Goal: Information Seeking & Learning: Learn about a topic

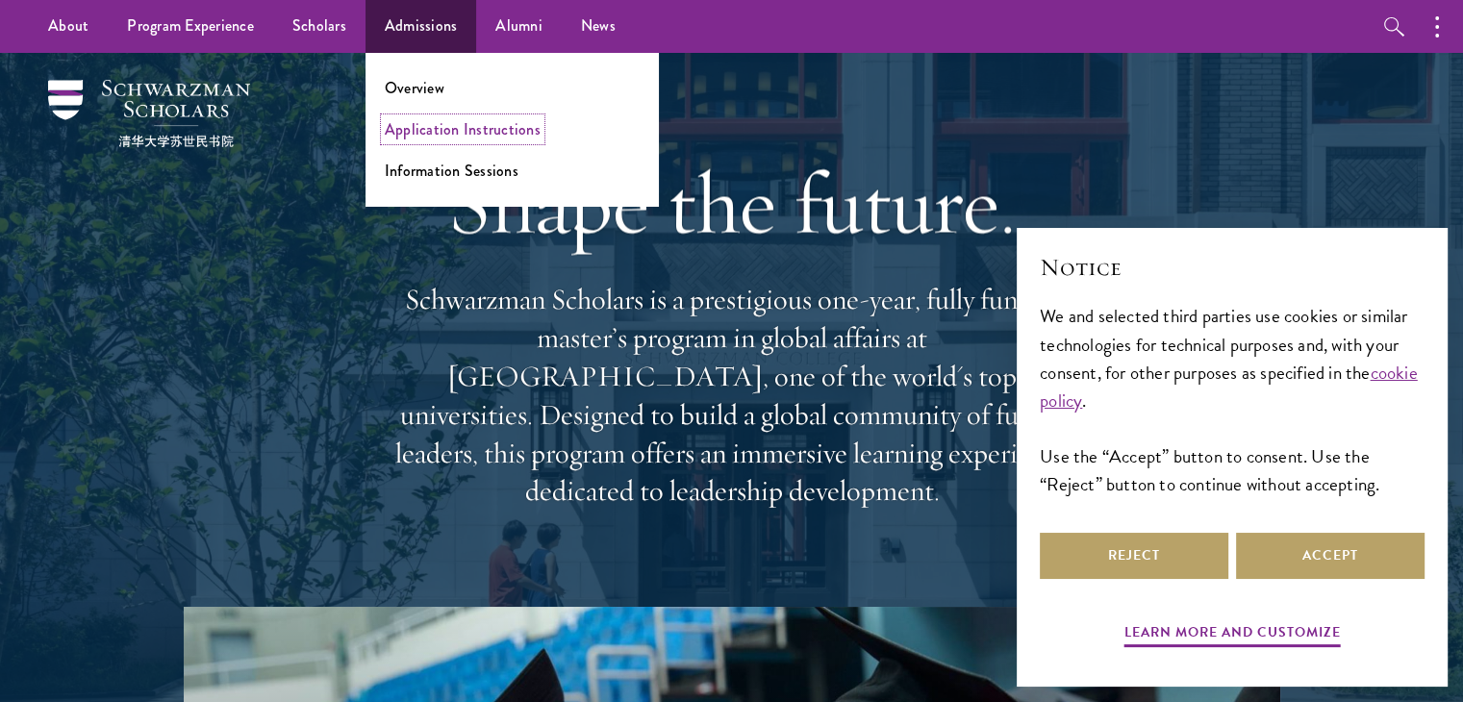
click at [431, 129] on link "Application Instructions" at bounding box center [463, 129] width 156 height 22
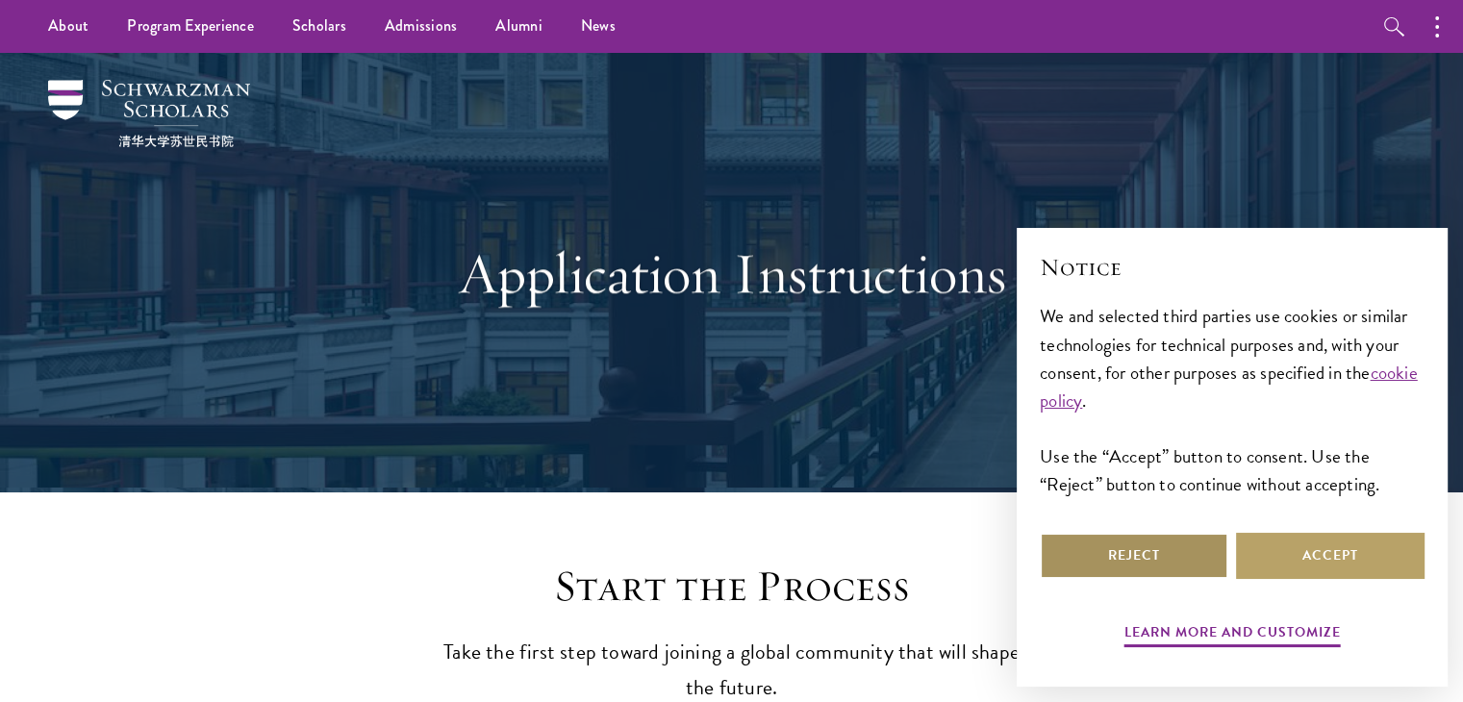
click at [1179, 551] on button "Reject" at bounding box center [1134, 556] width 189 height 46
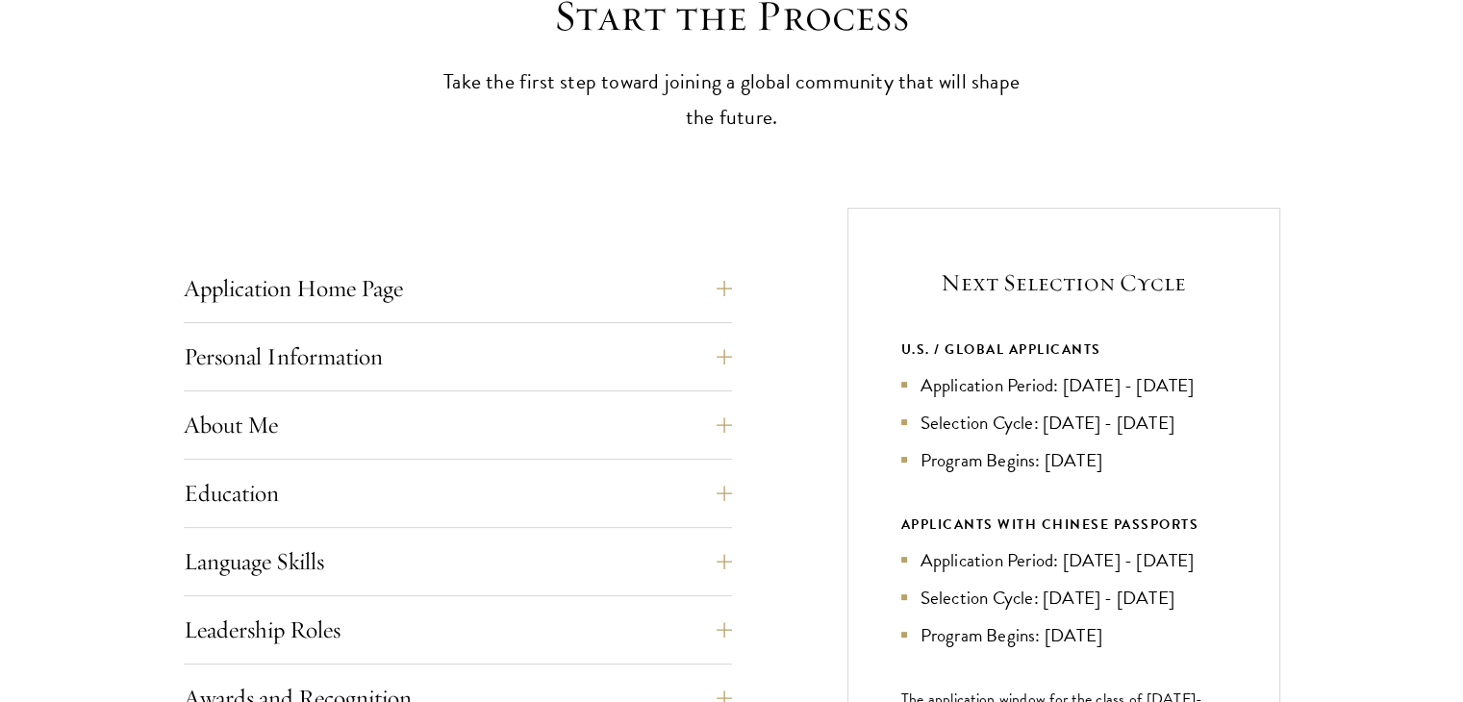
scroll to position [577, 0]
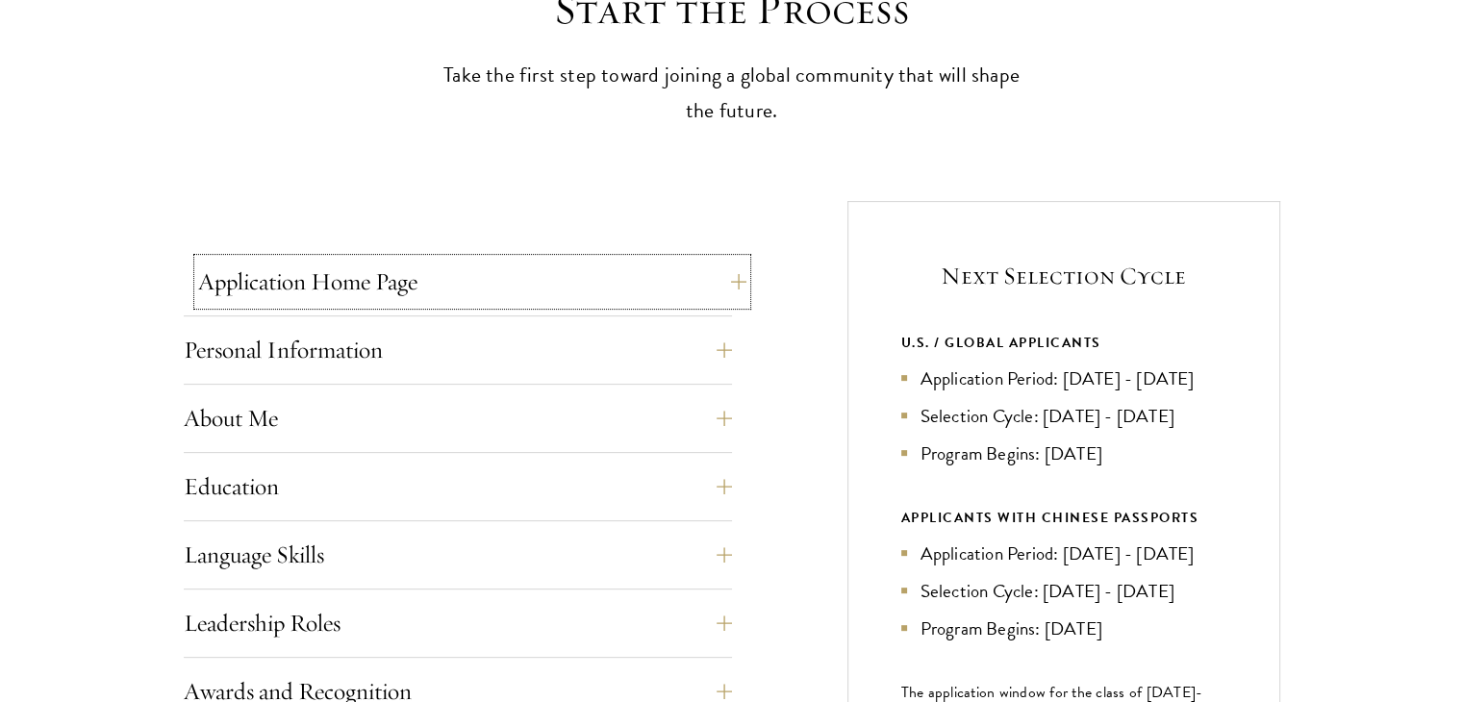
click at [721, 284] on button "Application Home Page" at bounding box center [472, 282] width 548 height 46
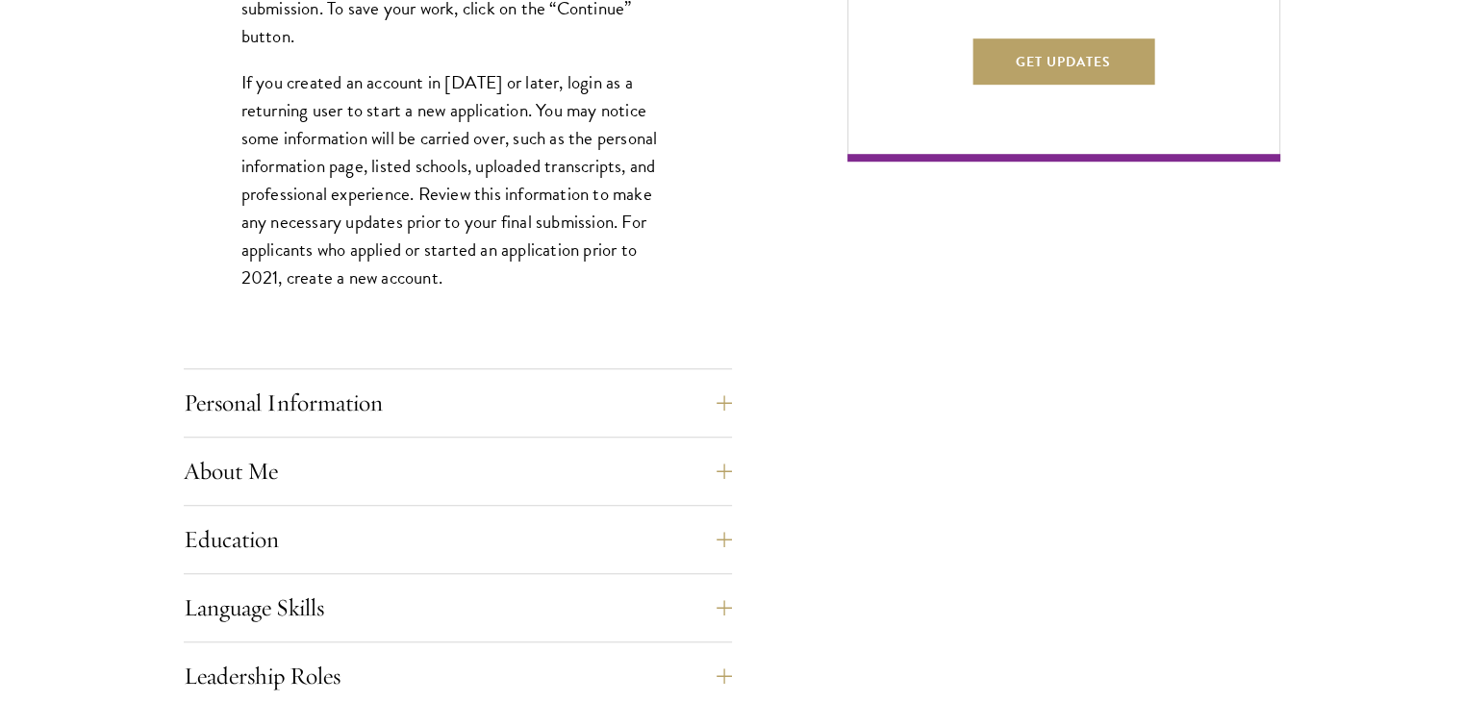
scroll to position [1443, 0]
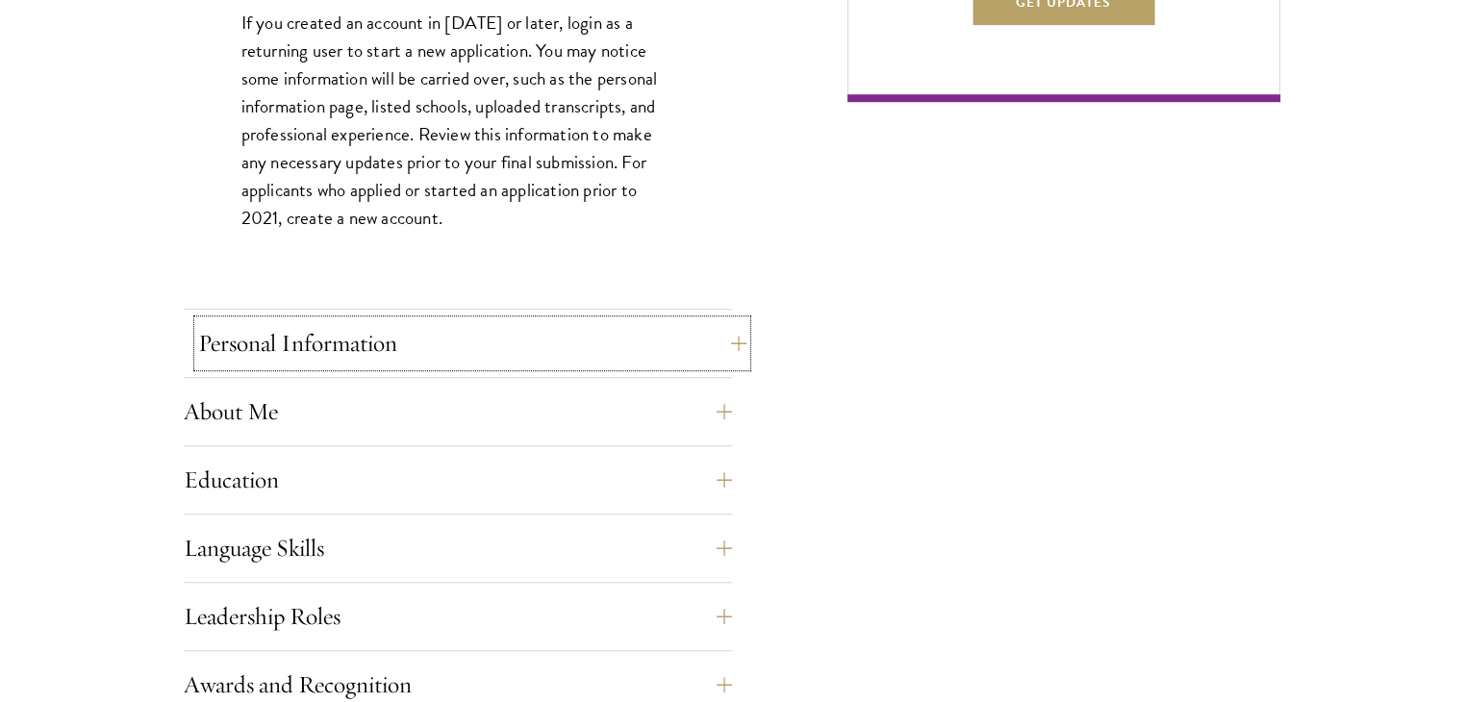
click at [473, 355] on button "Personal Information" at bounding box center [472, 343] width 548 height 46
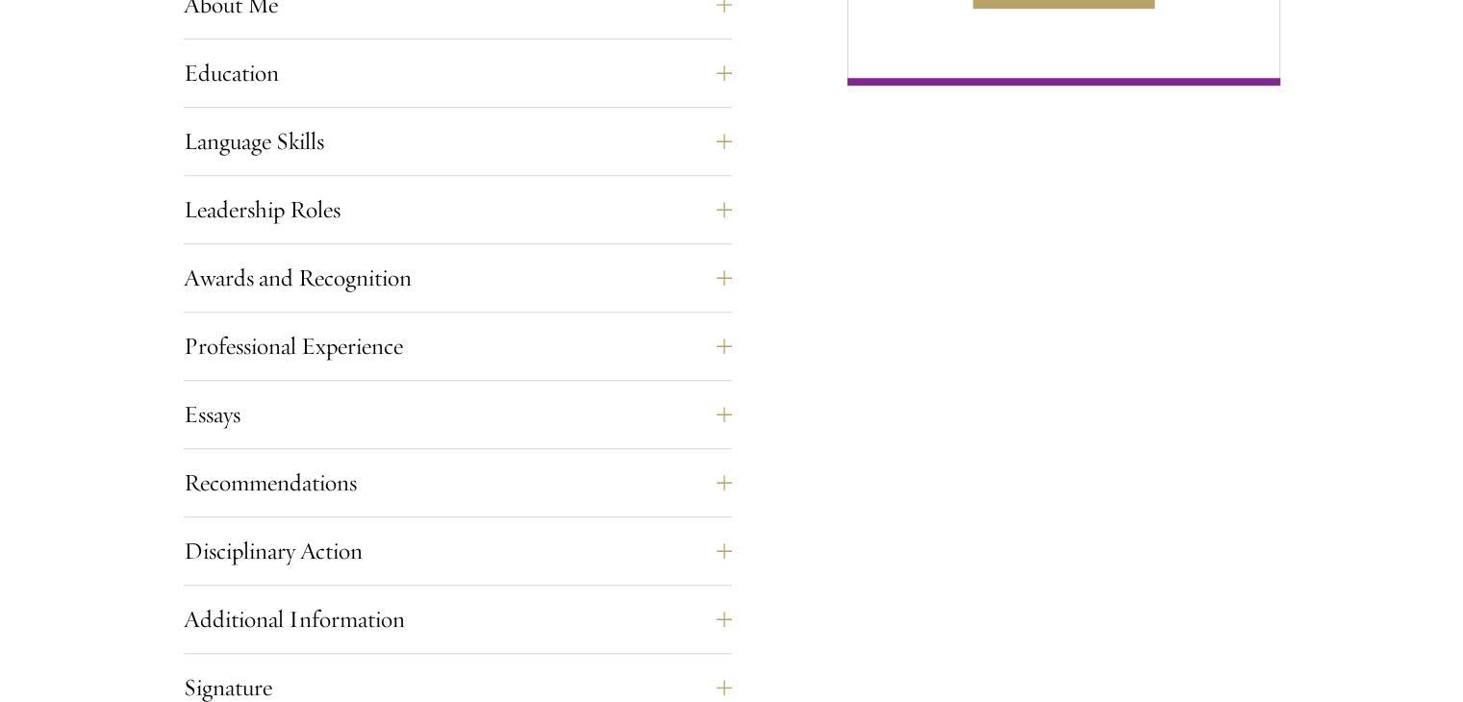
scroll to position [1539, 0]
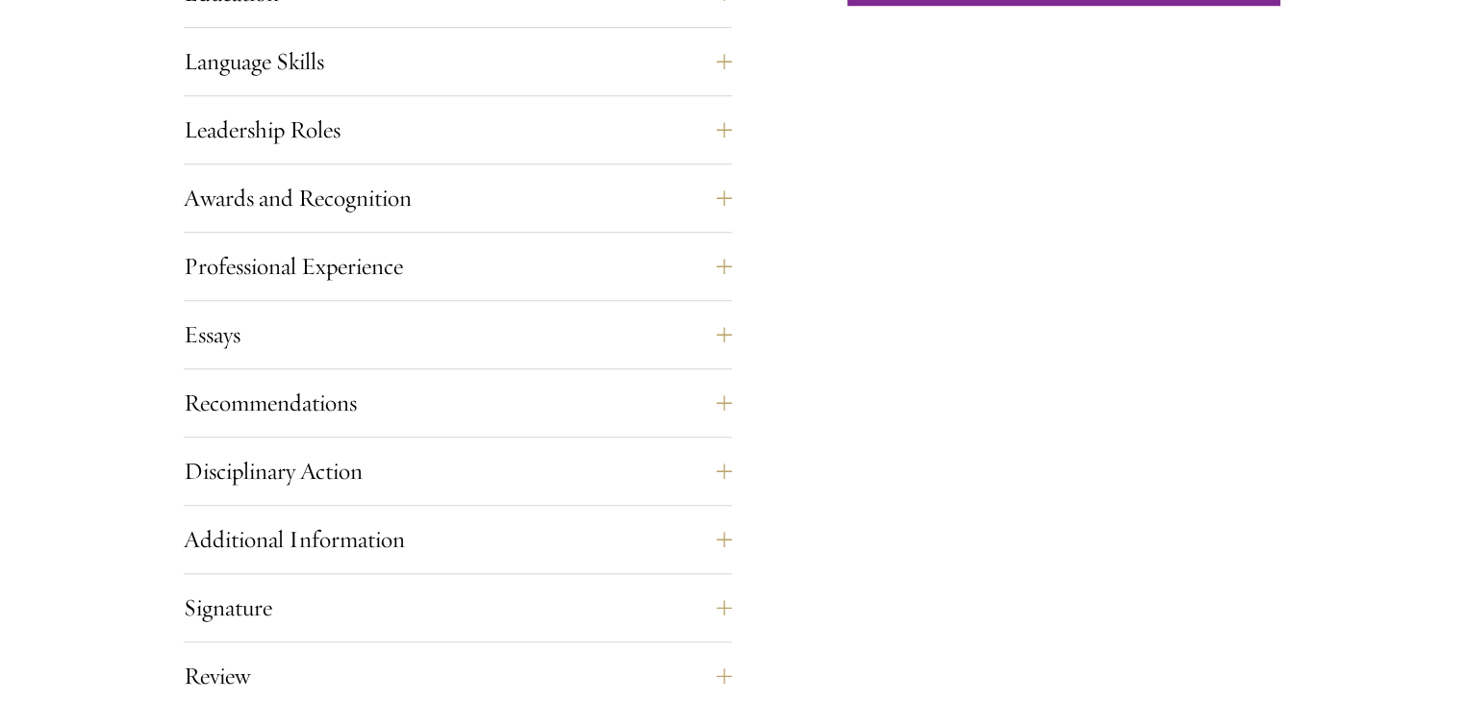
click at [479, 358] on div "Essays Each applicant is required to provide two essays and two short answer re…" at bounding box center [458, 341] width 548 height 58
click at [489, 343] on button "Essays" at bounding box center [472, 335] width 548 height 46
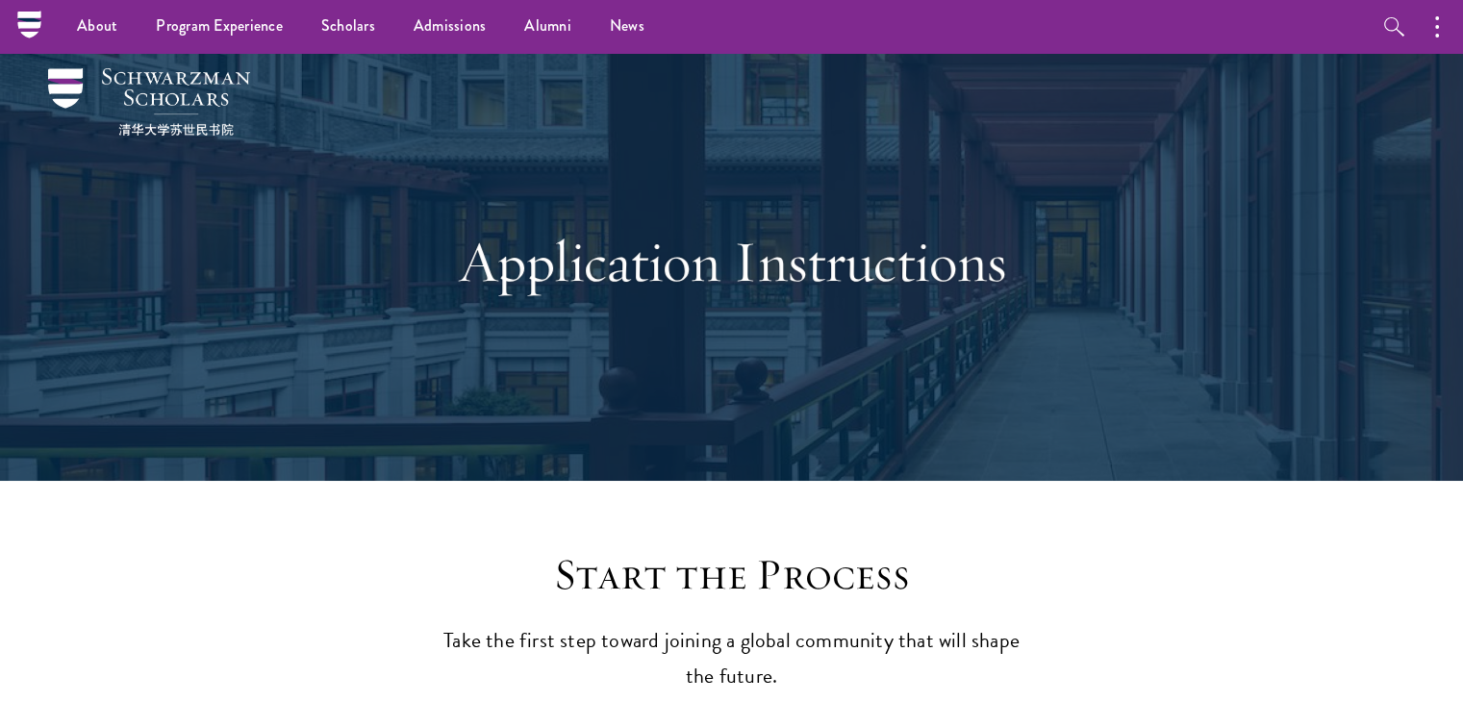
scroll to position [0, 0]
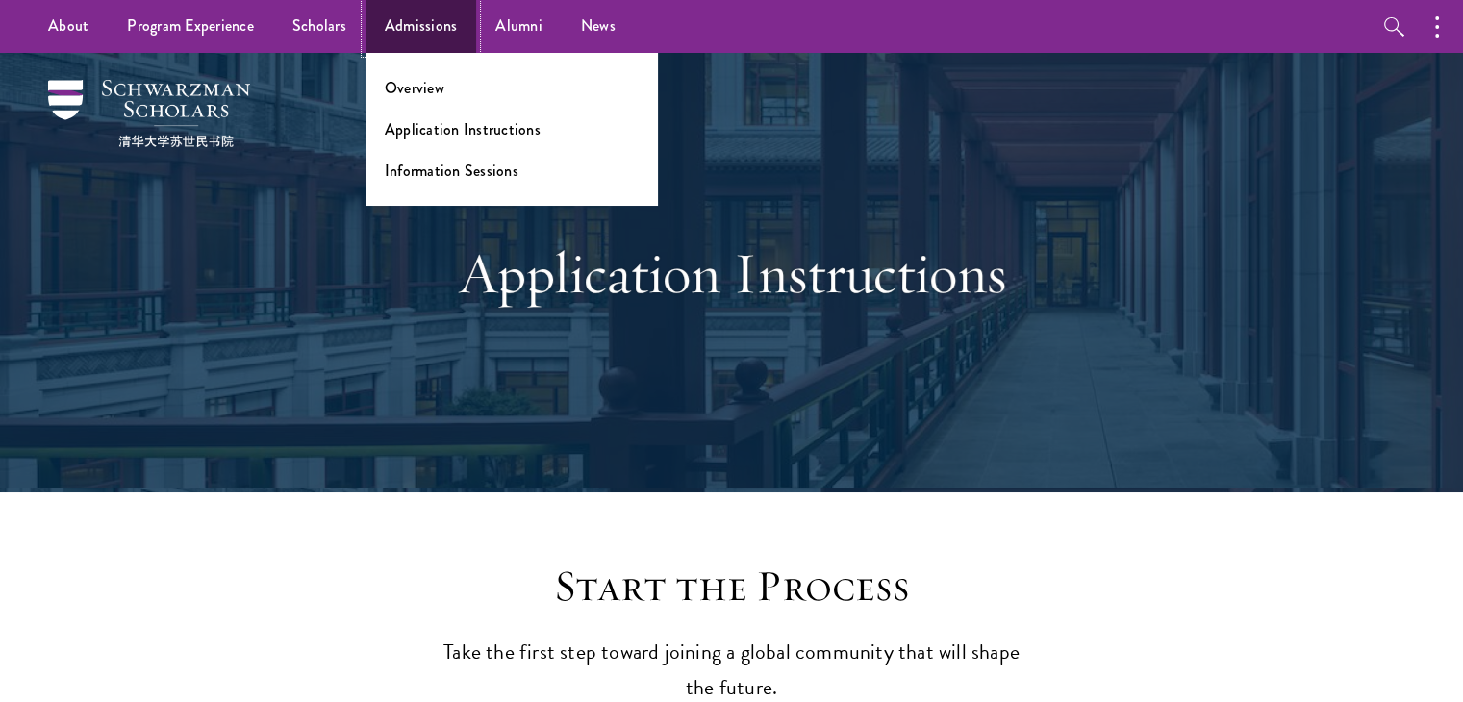
click at [411, 17] on link "Admissions" at bounding box center [422, 26] width 112 height 53
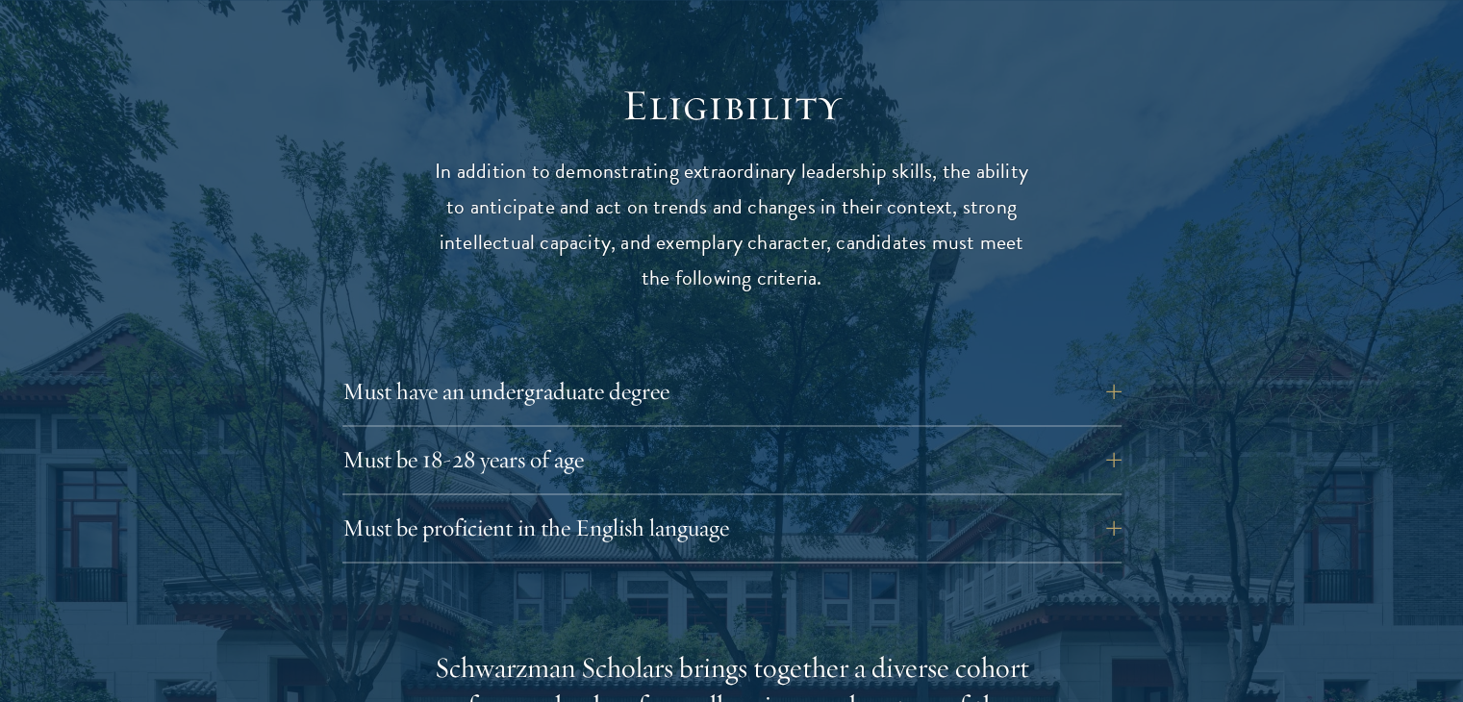
scroll to position [2501, 0]
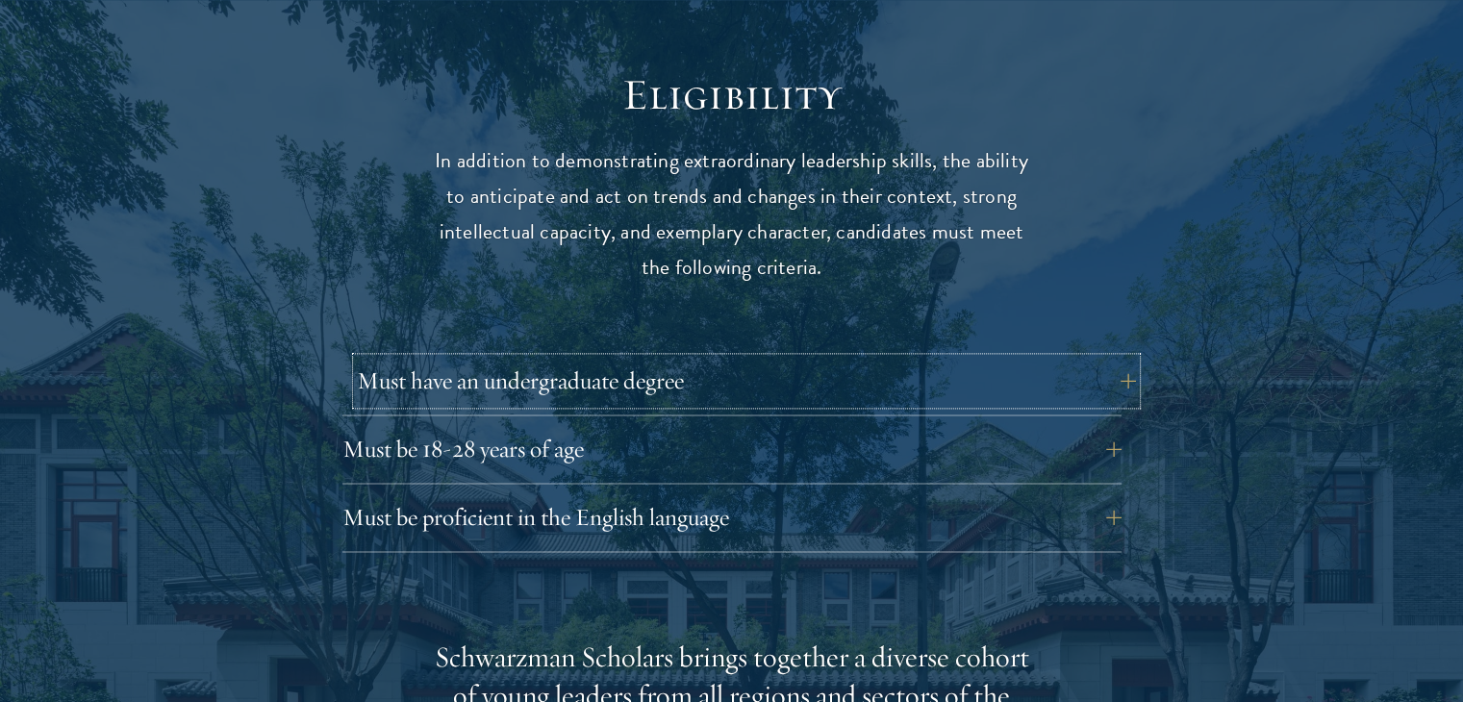
click at [608, 358] on button "Must have an undergraduate degree" at bounding box center [746, 381] width 779 height 46
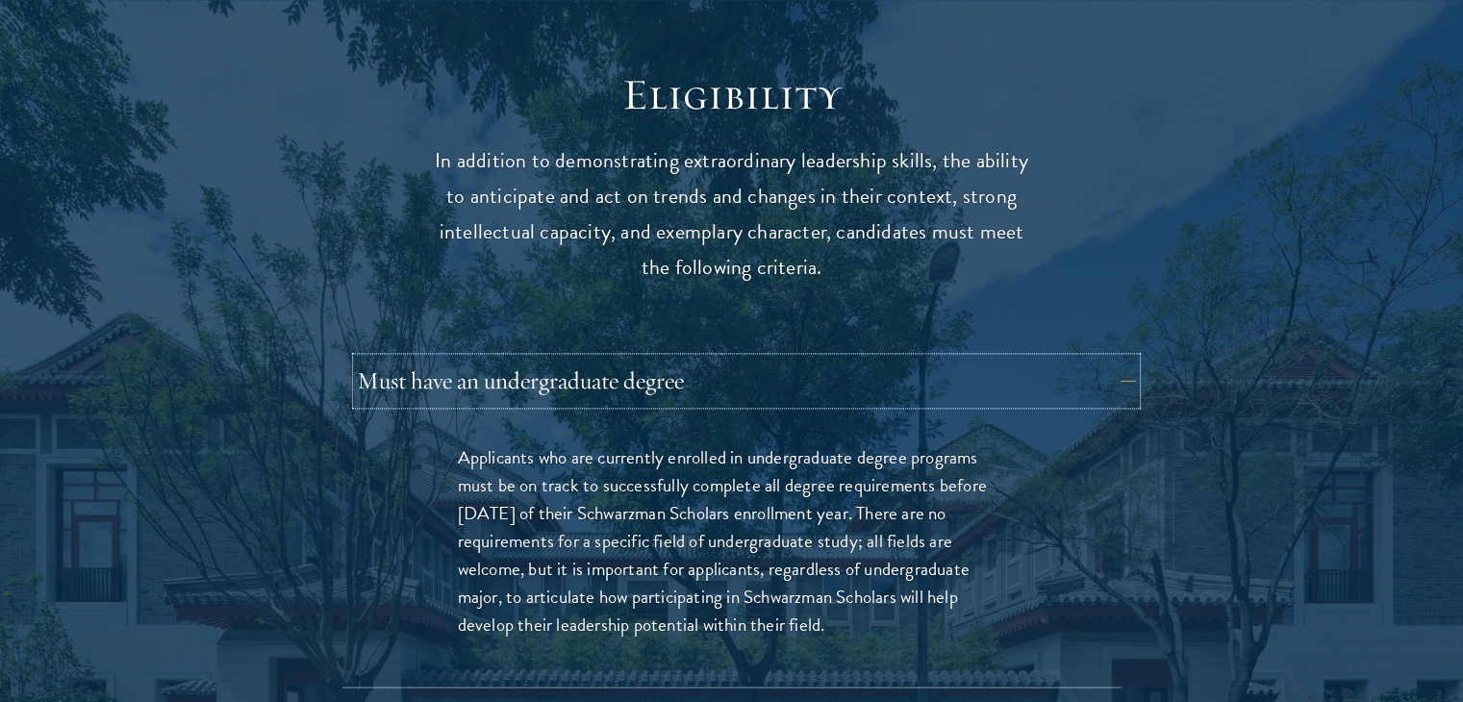
click at [608, 358] on button "Must have an undergraduate degree" at bounding box center [746, 381] width 779 height 46
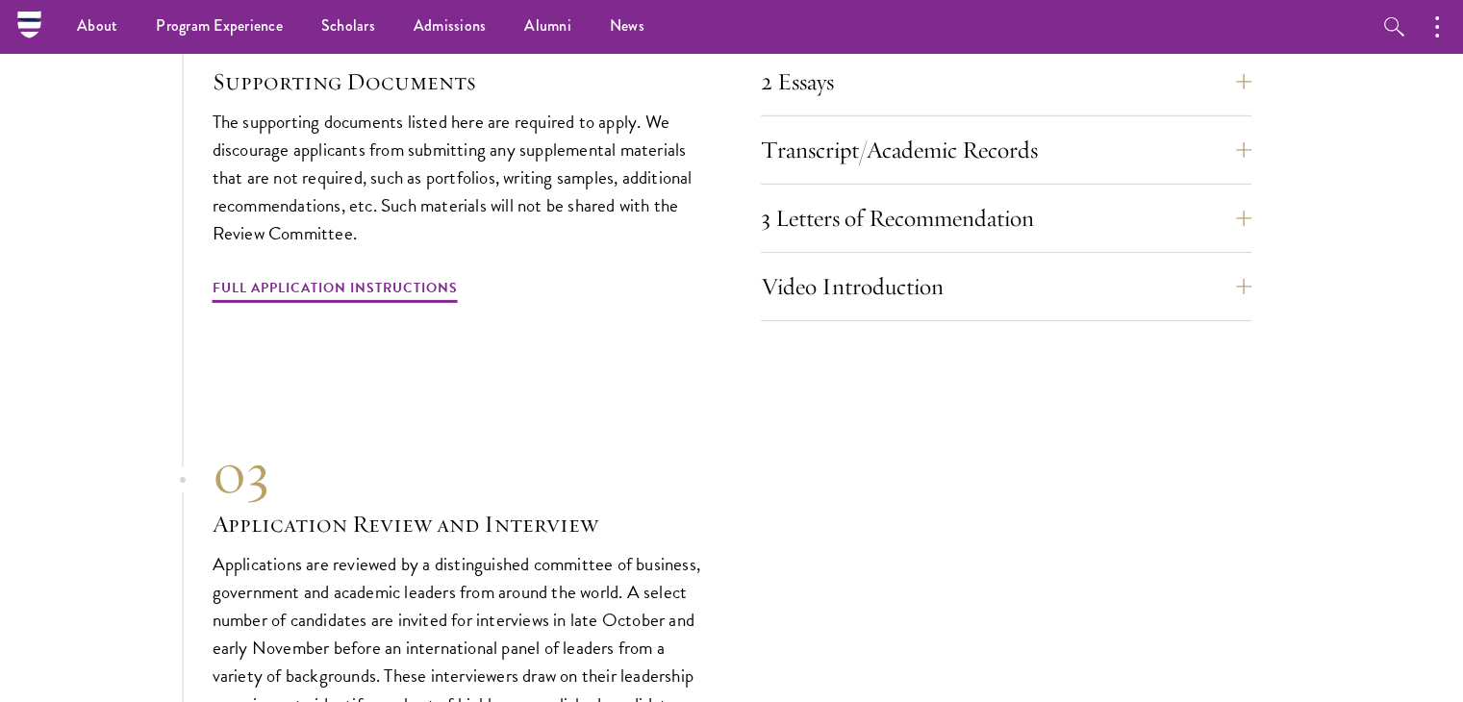
scroll to position [6157, 0]
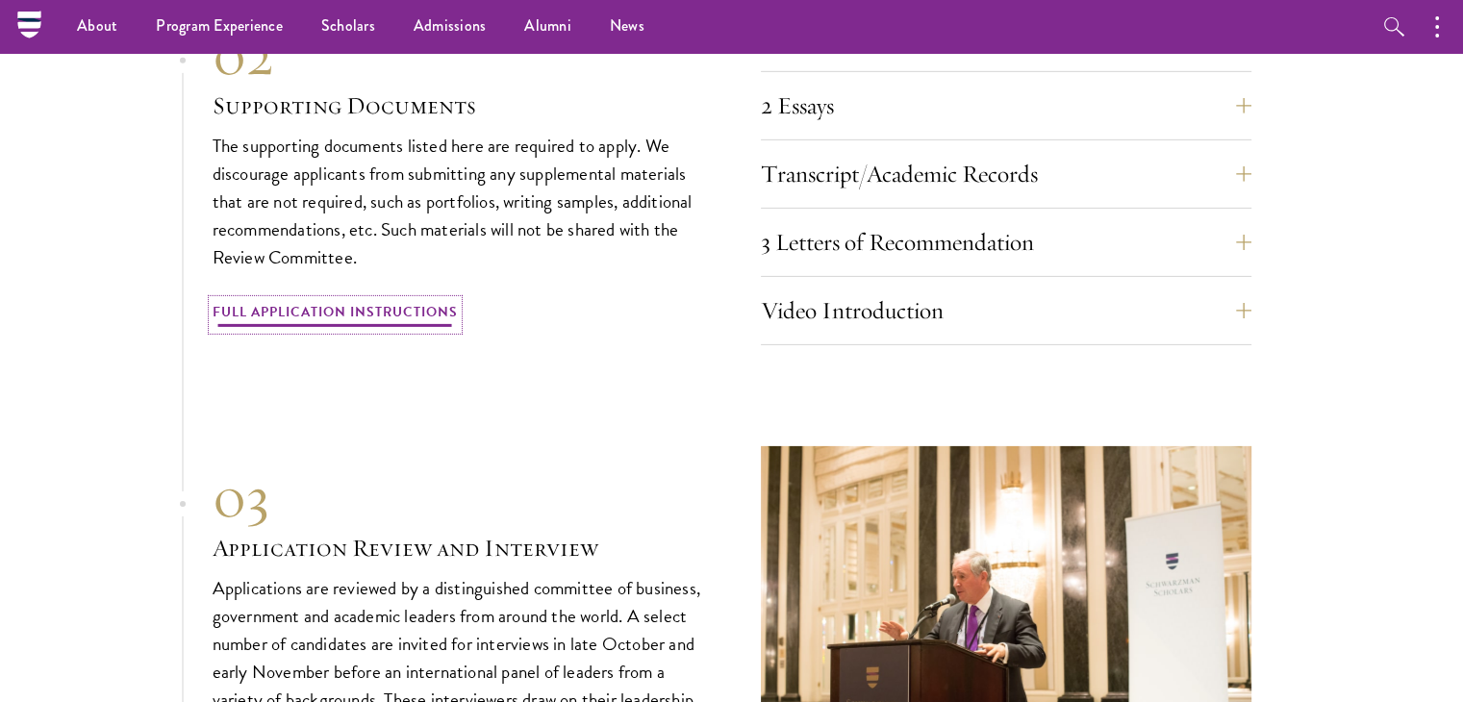
click at [316, 300] on link "Full Application Instructions" at bounding box center [335, 315] width 245 height 30
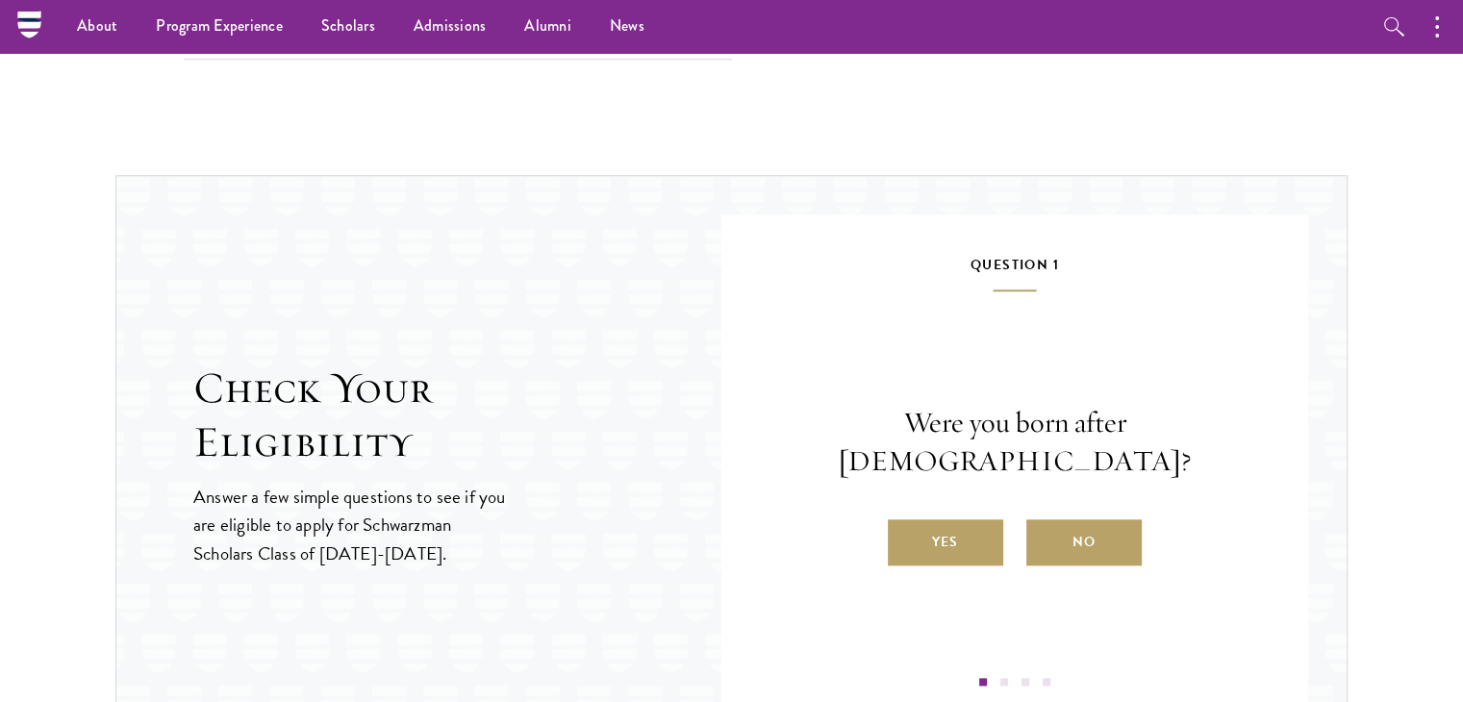
scroll to position [1828, 0]
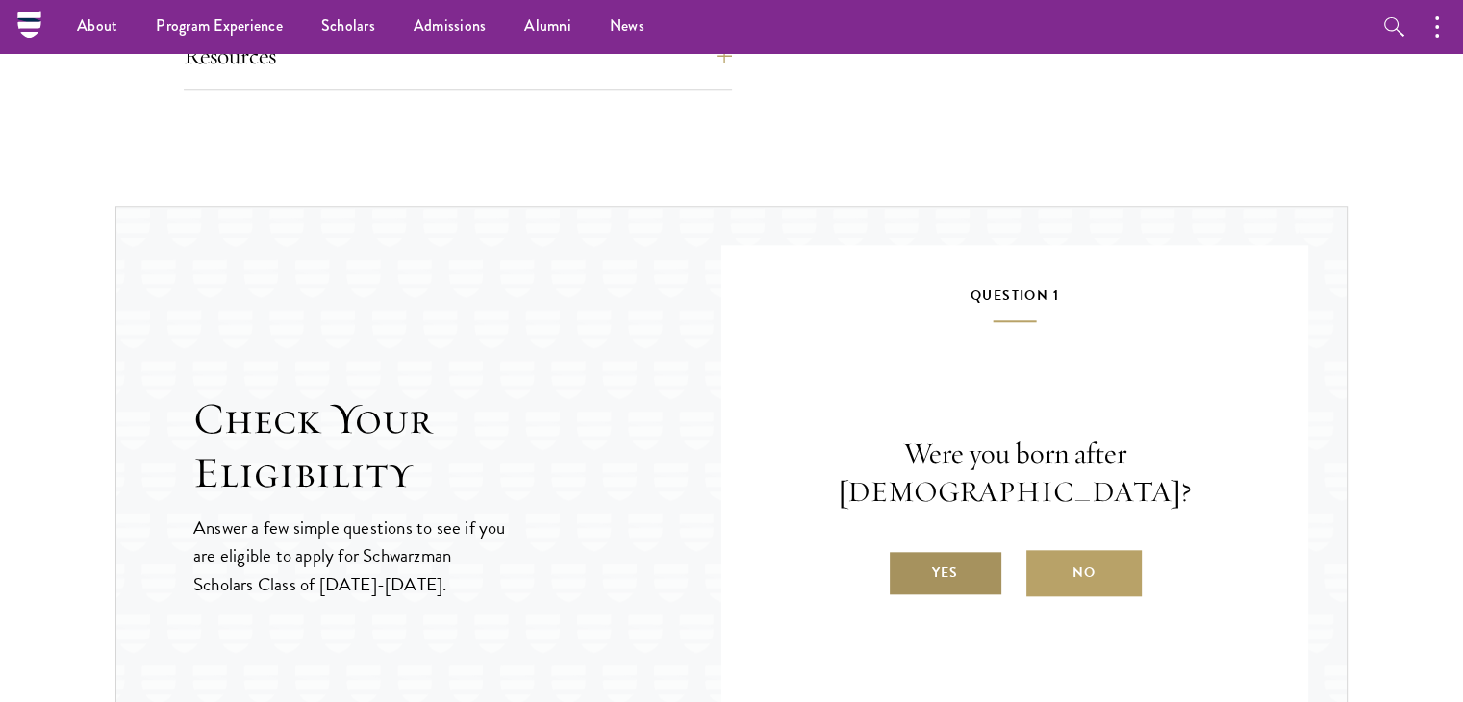
click at [981, 550] on label "Yes" at bounding box center [945, 573] width 115 height 46
click at [905, 552] on input "Yes" at bounding box center [896, 560] width 17 height 17
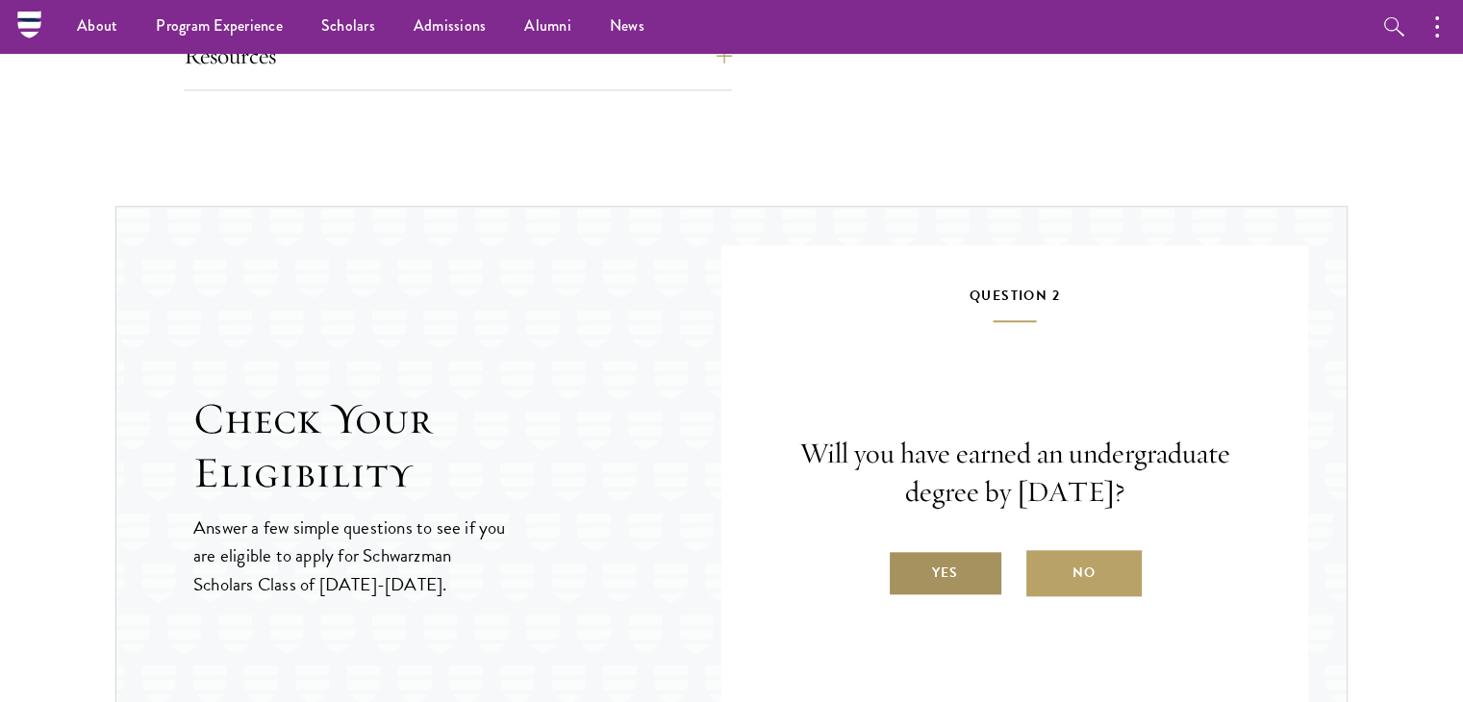
click at [969, 567] on label "Yes" at bounding box center [945, 573] width 115 height 46
click at [905, 567] on input "Yes" at bounding box center [896, 560] width 17 height 17
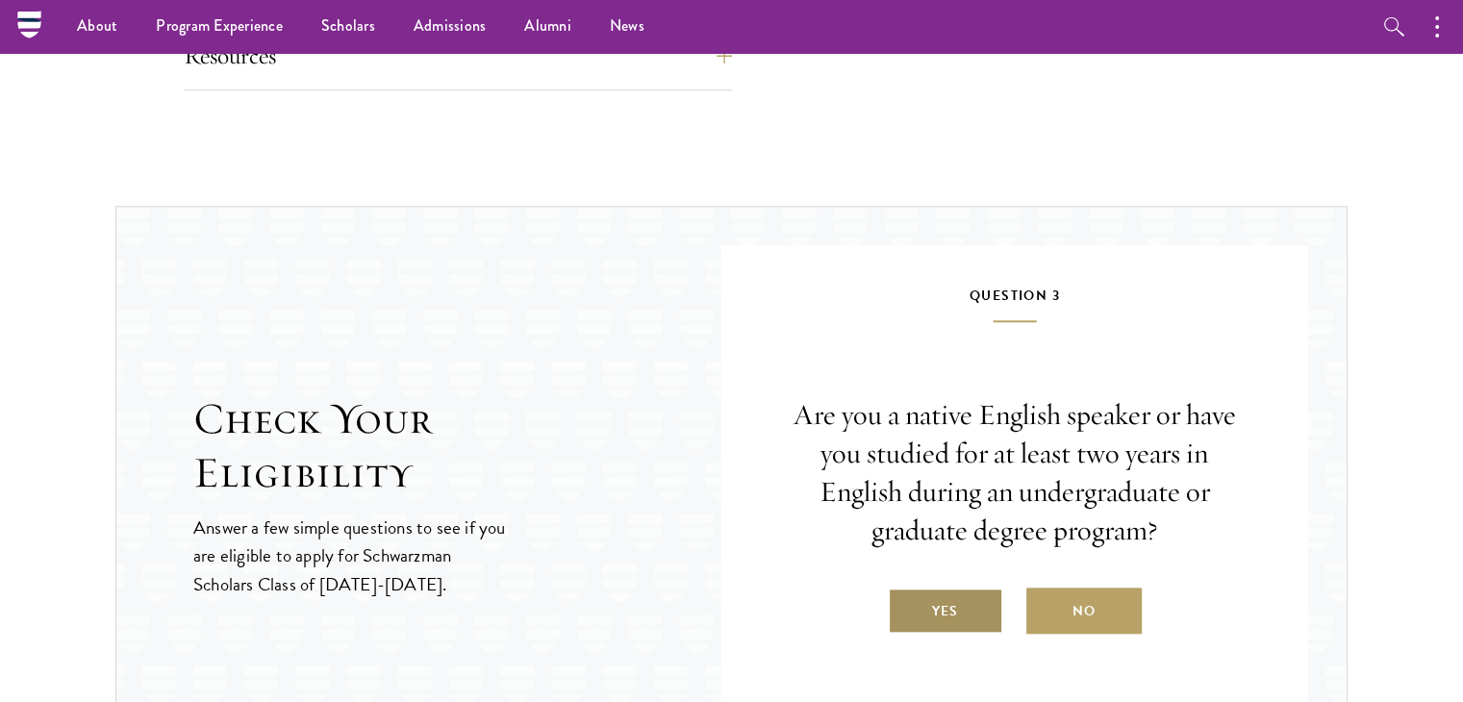
click at [948, 603] on label "Yes" at bounding box center [945, 611] width 115 height 46
click at [905, 603] on input "Yes" at bounding box center [896, 599] width 17 height 17
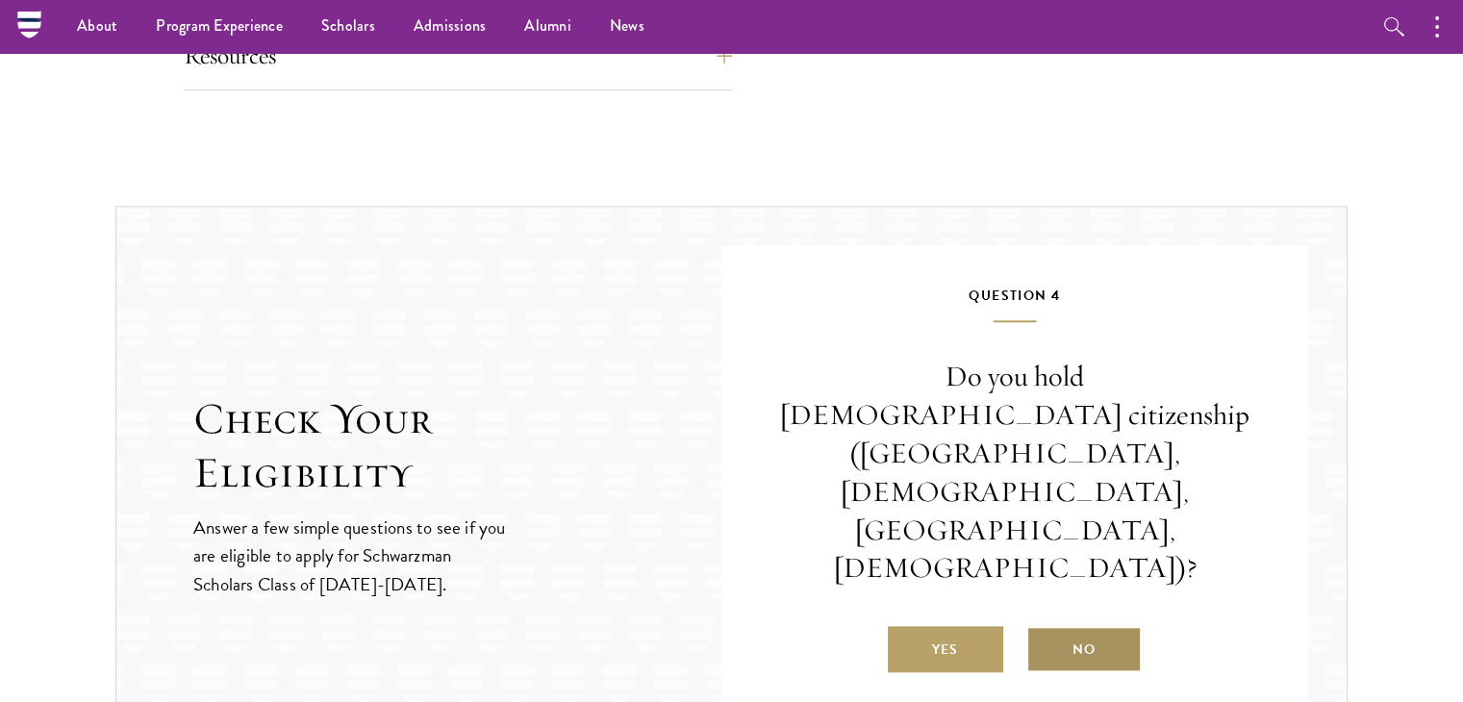
click at [1078, 626] on label "No" at bounding box center [1084, 649] width 115 height 46
click at [1044, 629] on input "No" at bounding box center [1035, 637] width 17 height 17
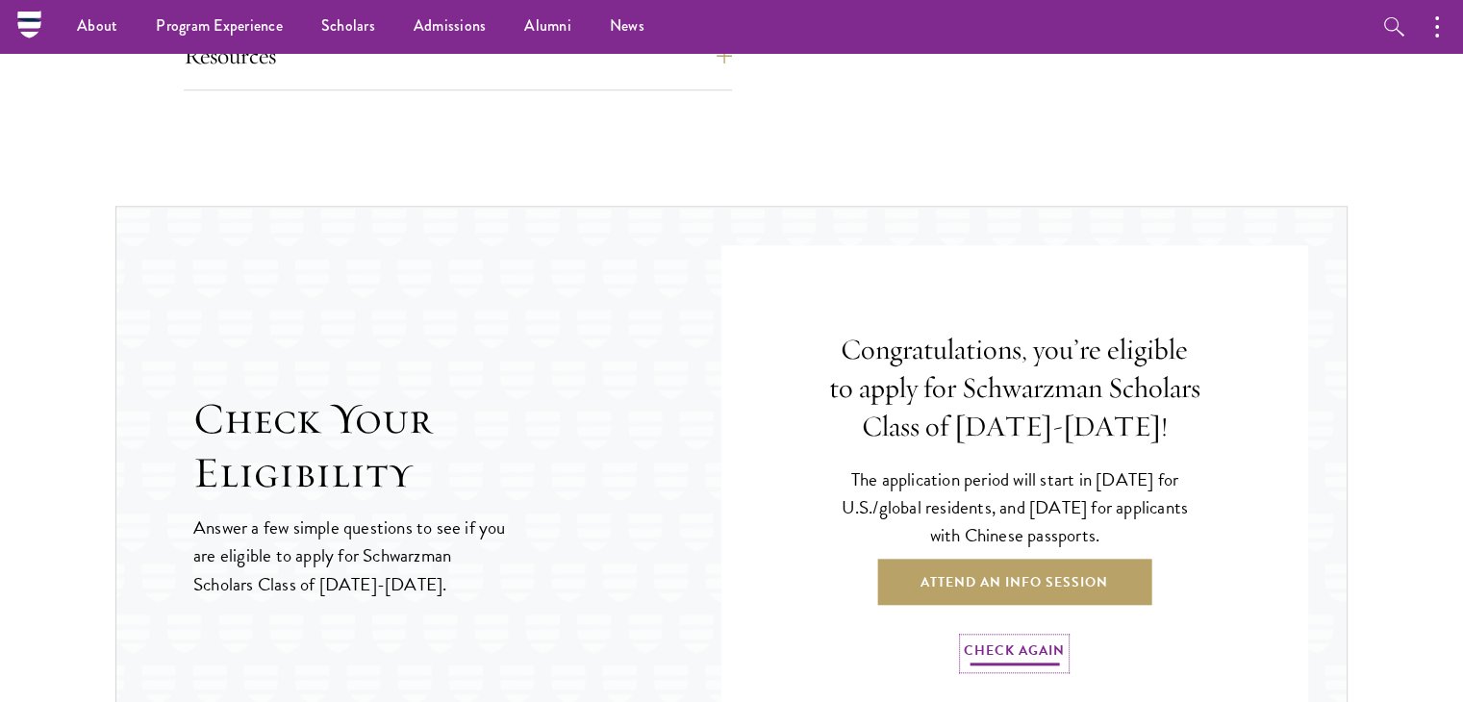
click at [1016, 655] on link "Check Again" at bounding box center [1014, 654] width 101 height 30
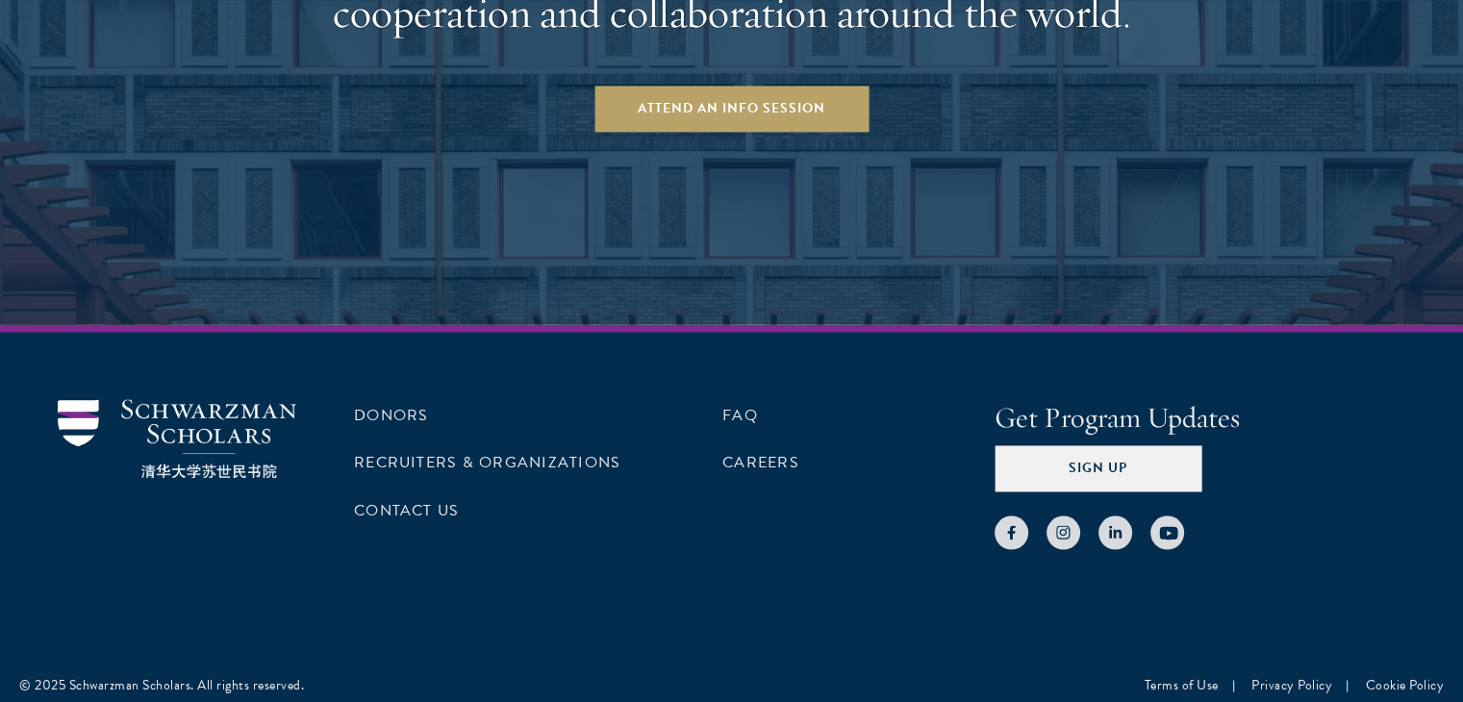
scroll to position [3167, 0]
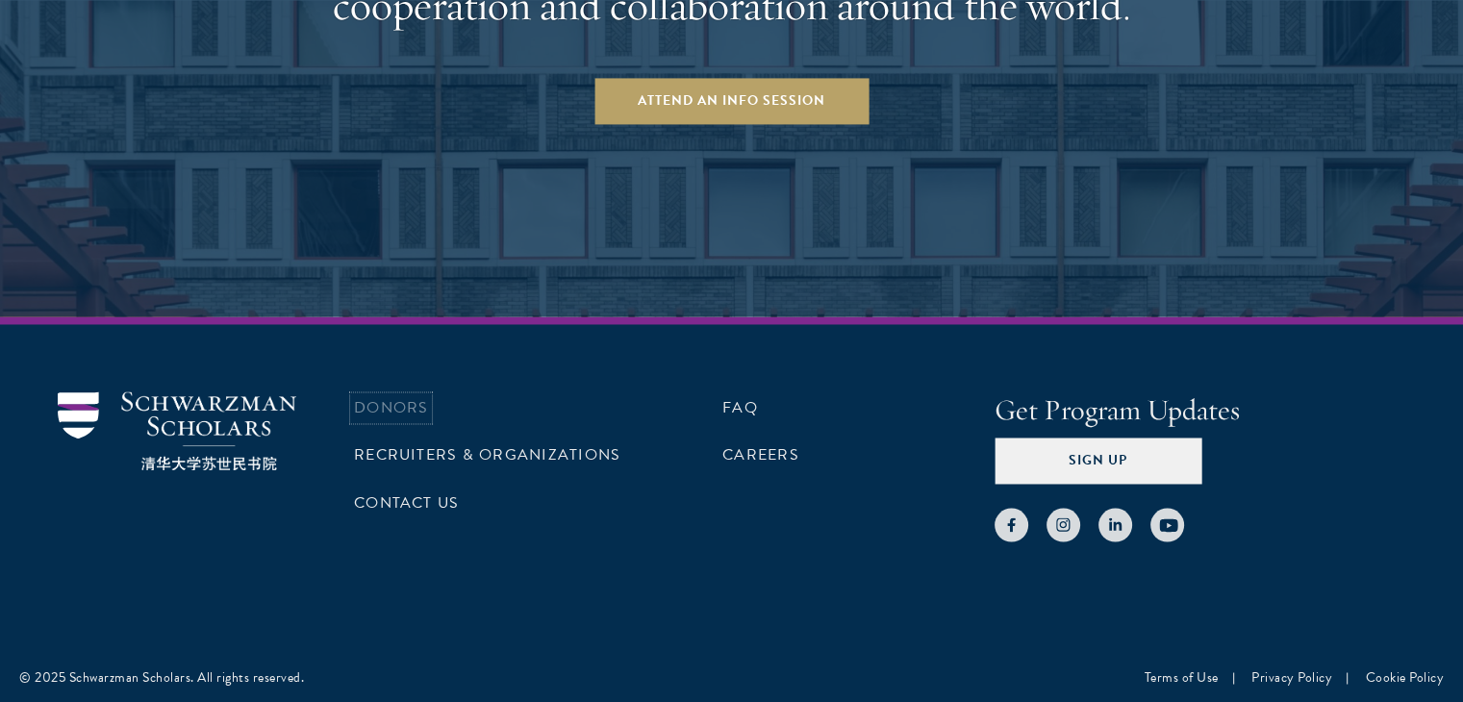
click at [416, 402] on link "Donors" at bounding box center [391, 407] width 74 height 23
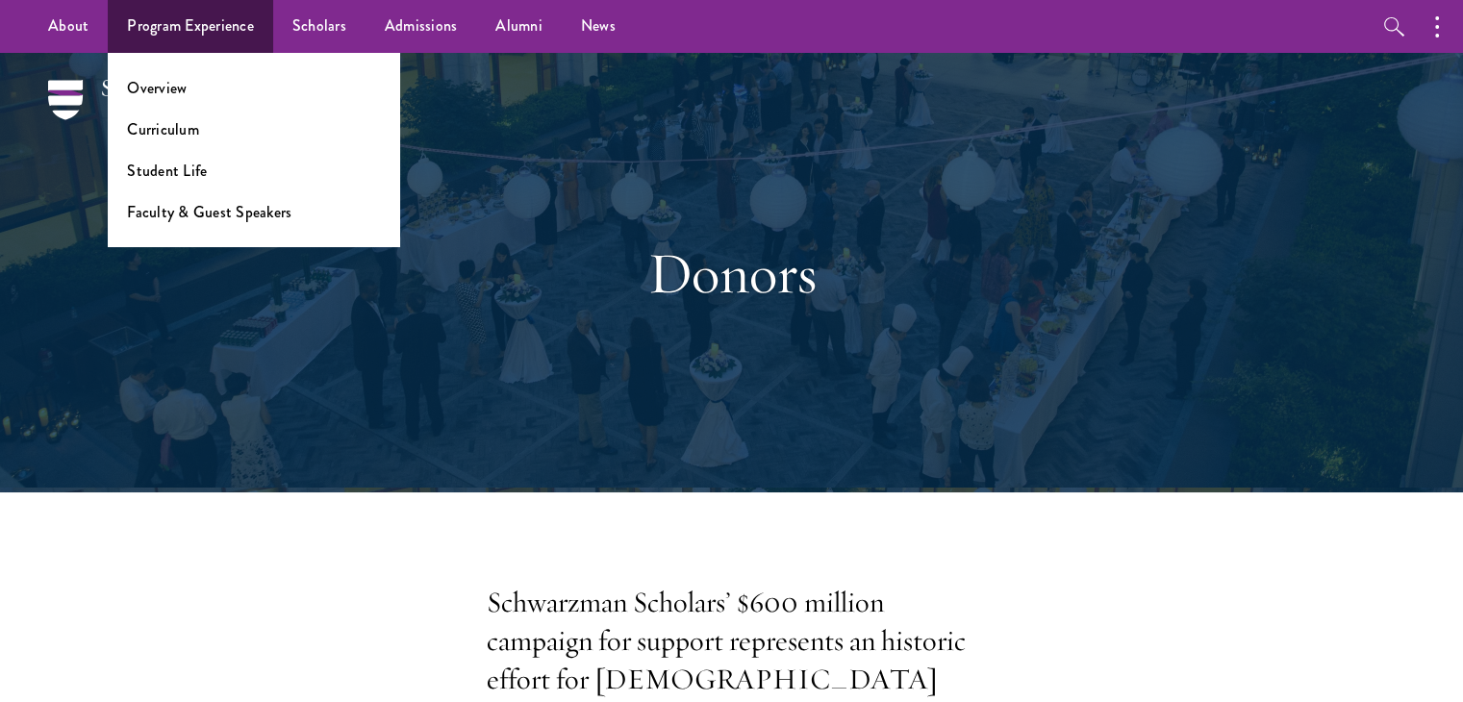
click at [201, 94] on li "Overview" at bounding box center [254, 88] width 254 height 22
click at [194, 43] on link "Program Experience" at bounding box center [190, 26] width 165 height 53
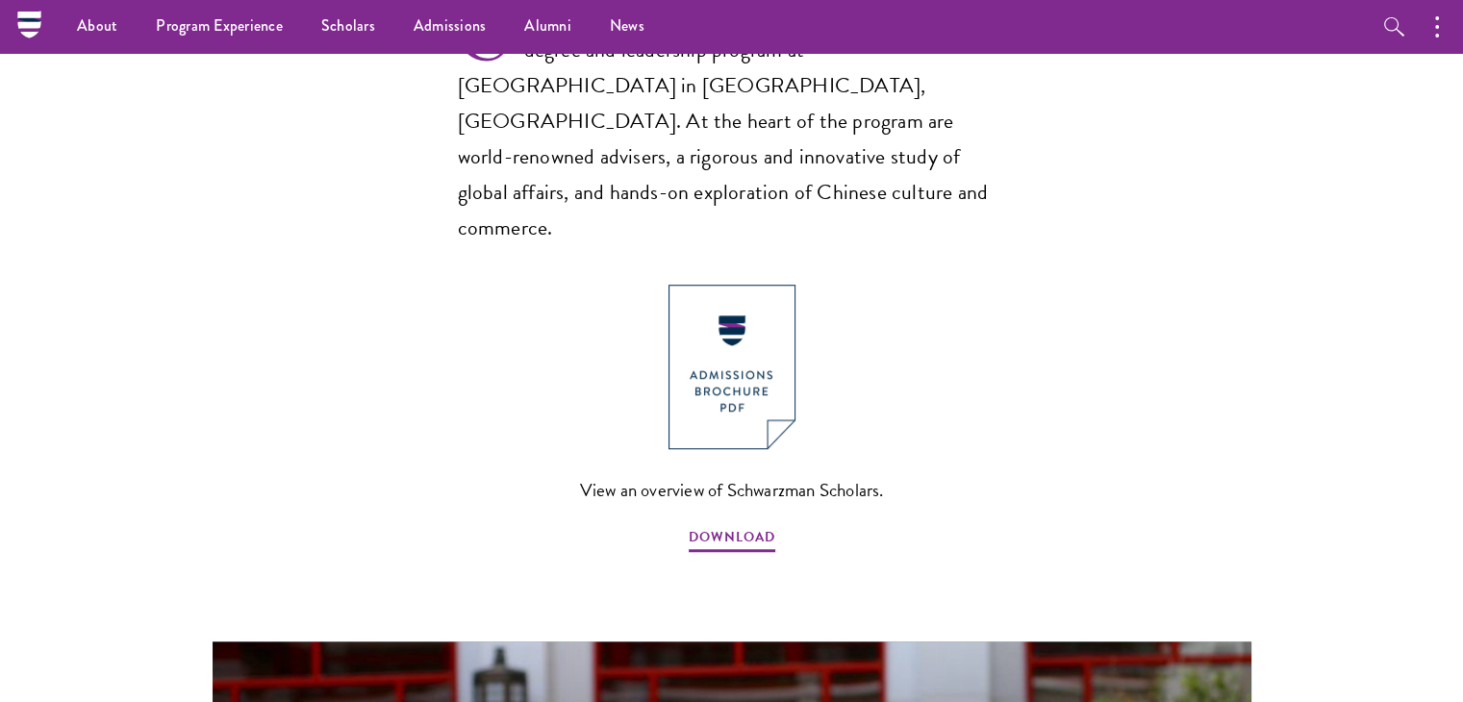
scroll to position [1347, 0]
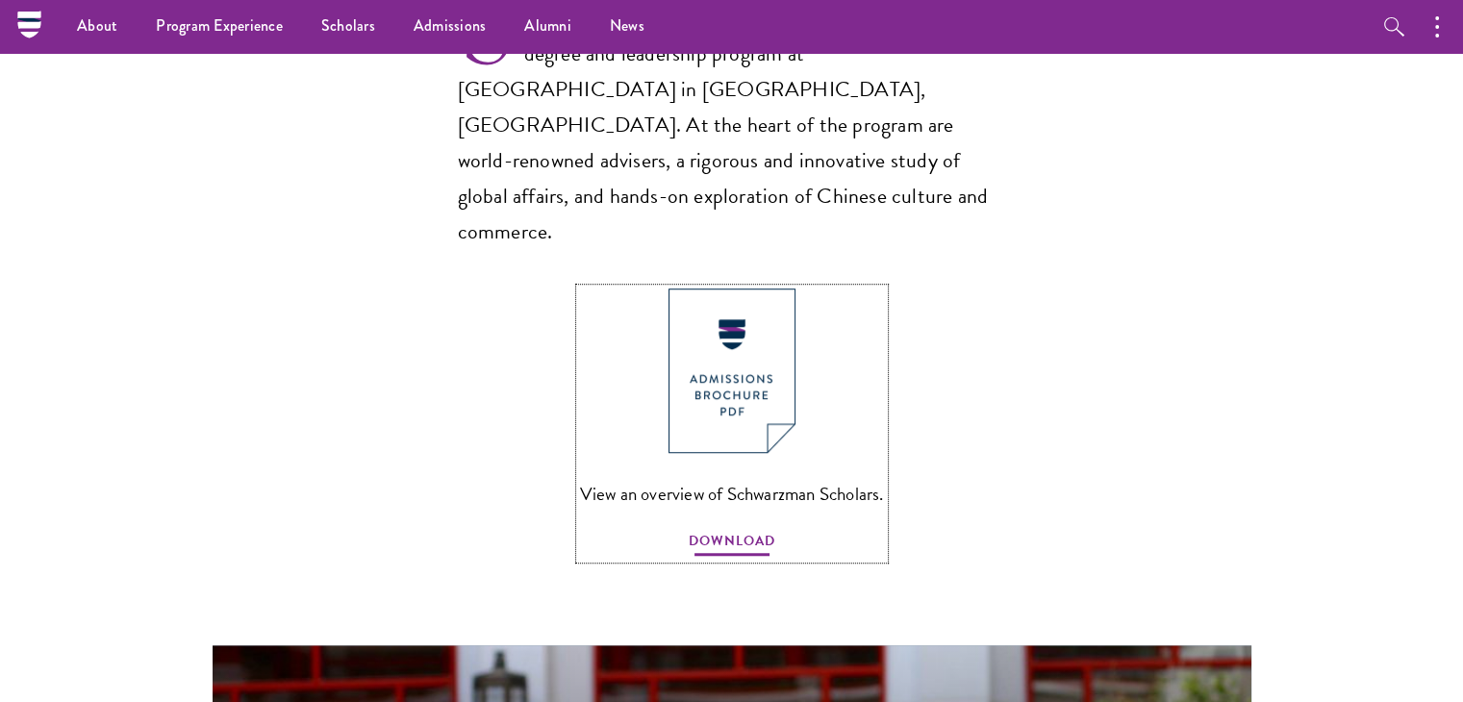
click at [718, 529] on span "DOWNLOAD" at bounding box center [732, 544] width 87 height 30
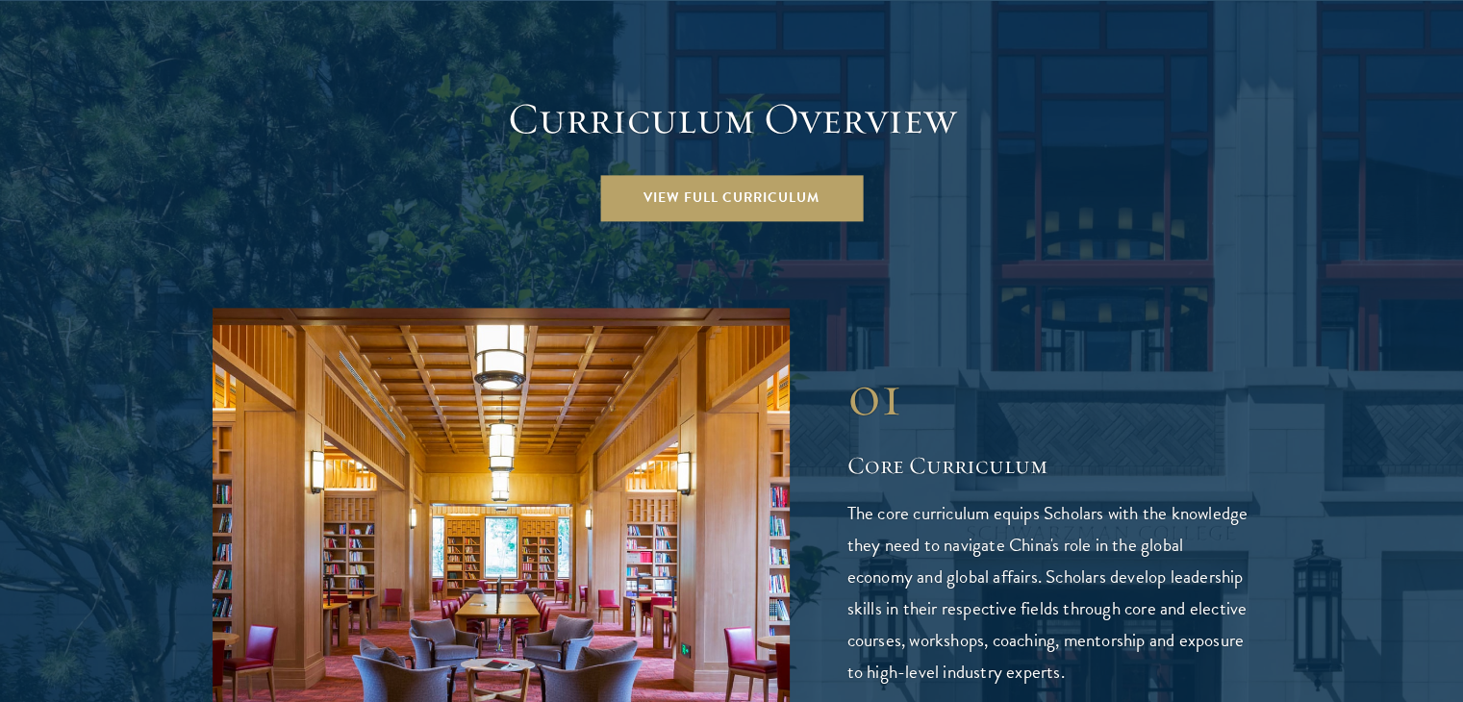
scroll to position [2790, 0]
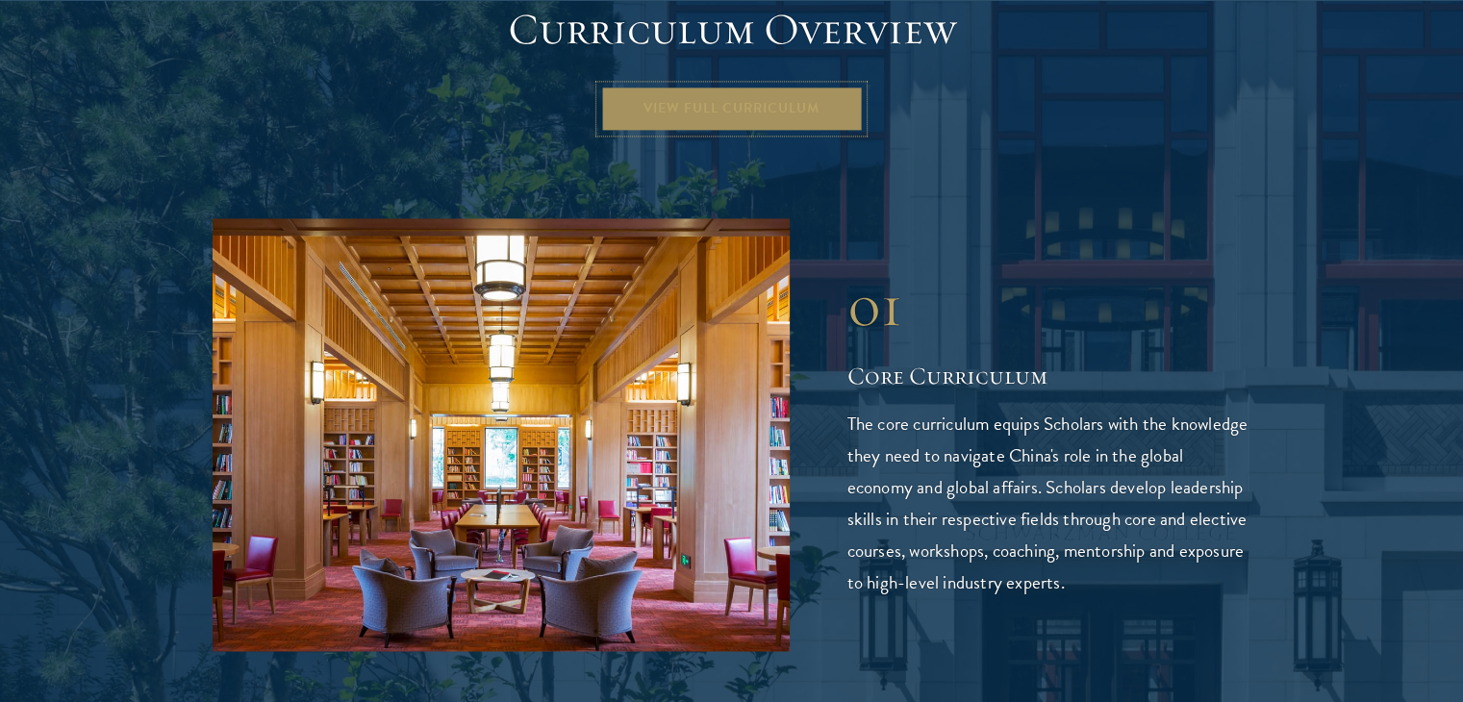
click at [742, 86] on link "View Full Curriculum" at bounding box center [731, 109] width 263 height 46
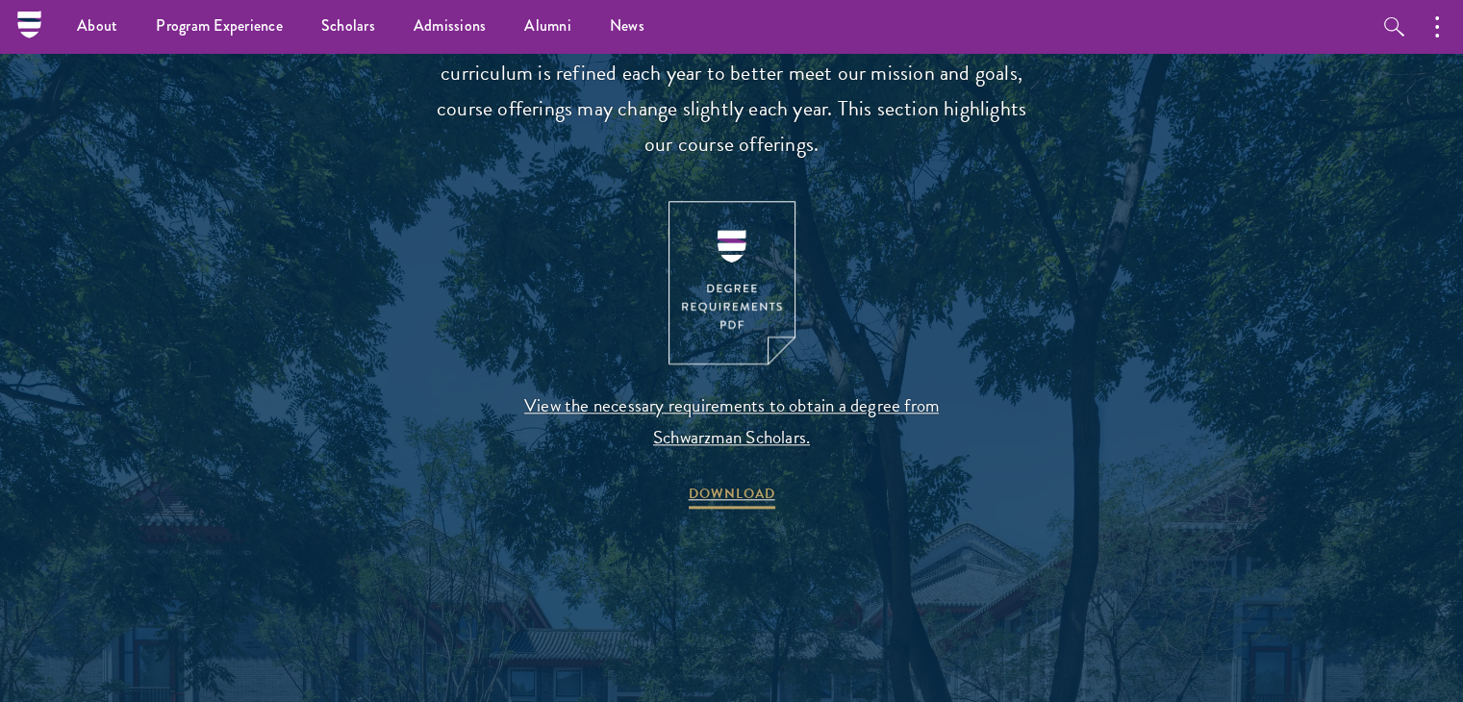
scroll to position [1924, 0]
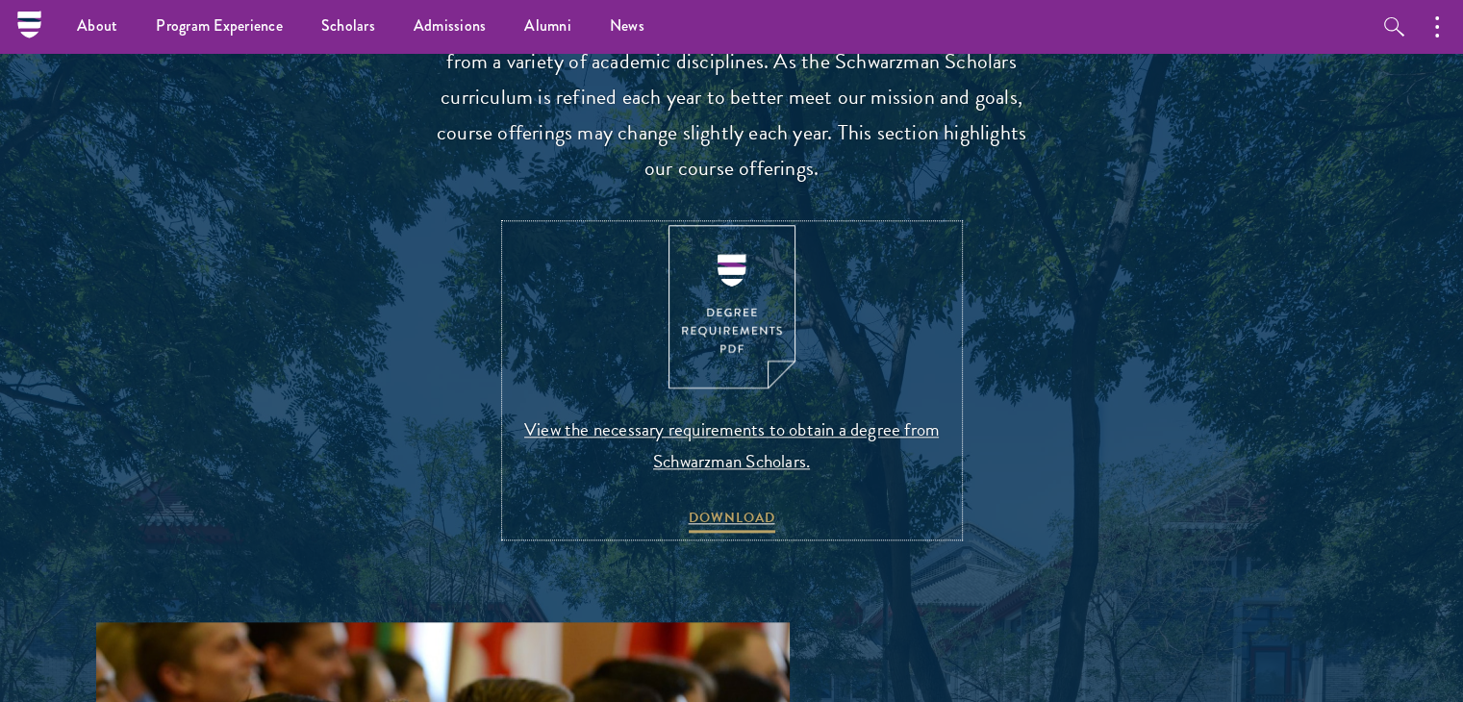
click at [737, 304] on img at bounding box center [732, 307] width 127 height 165
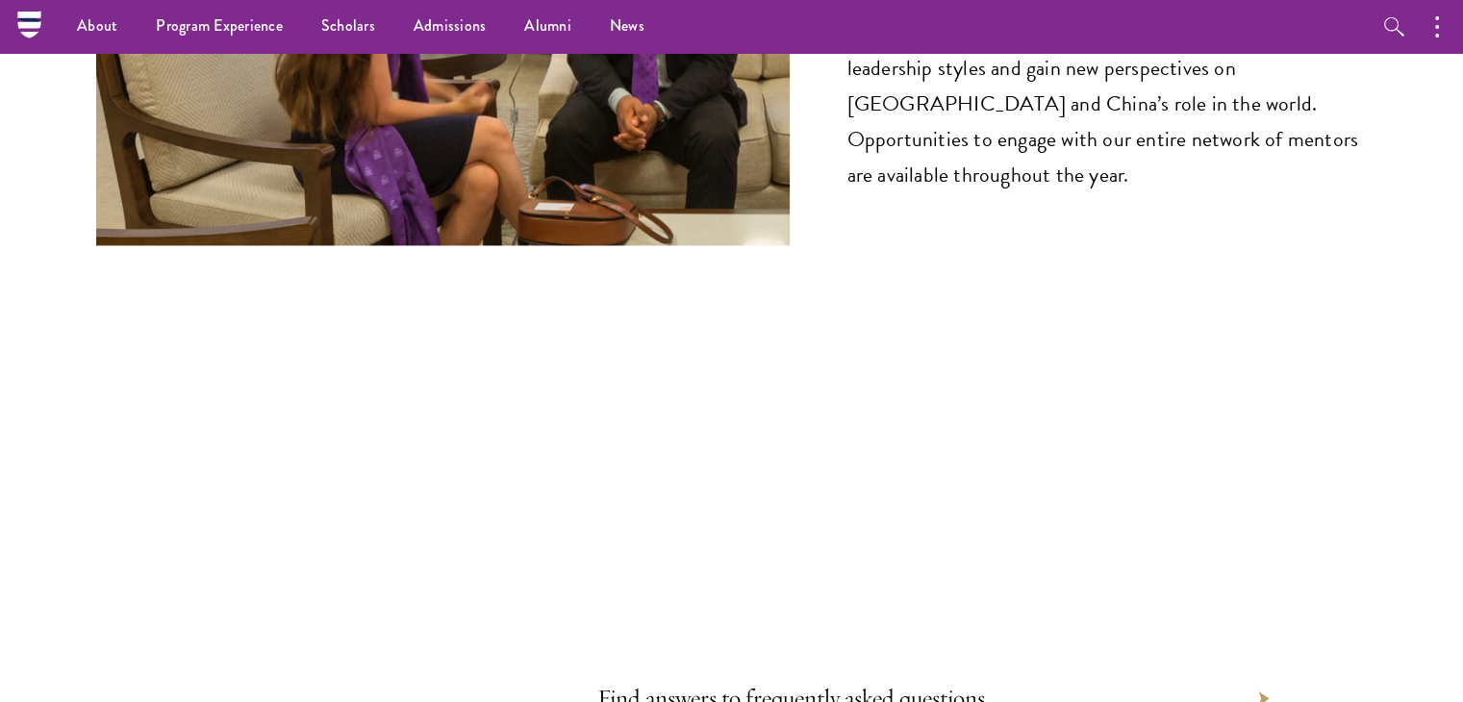
scroll to position [9845, 0]
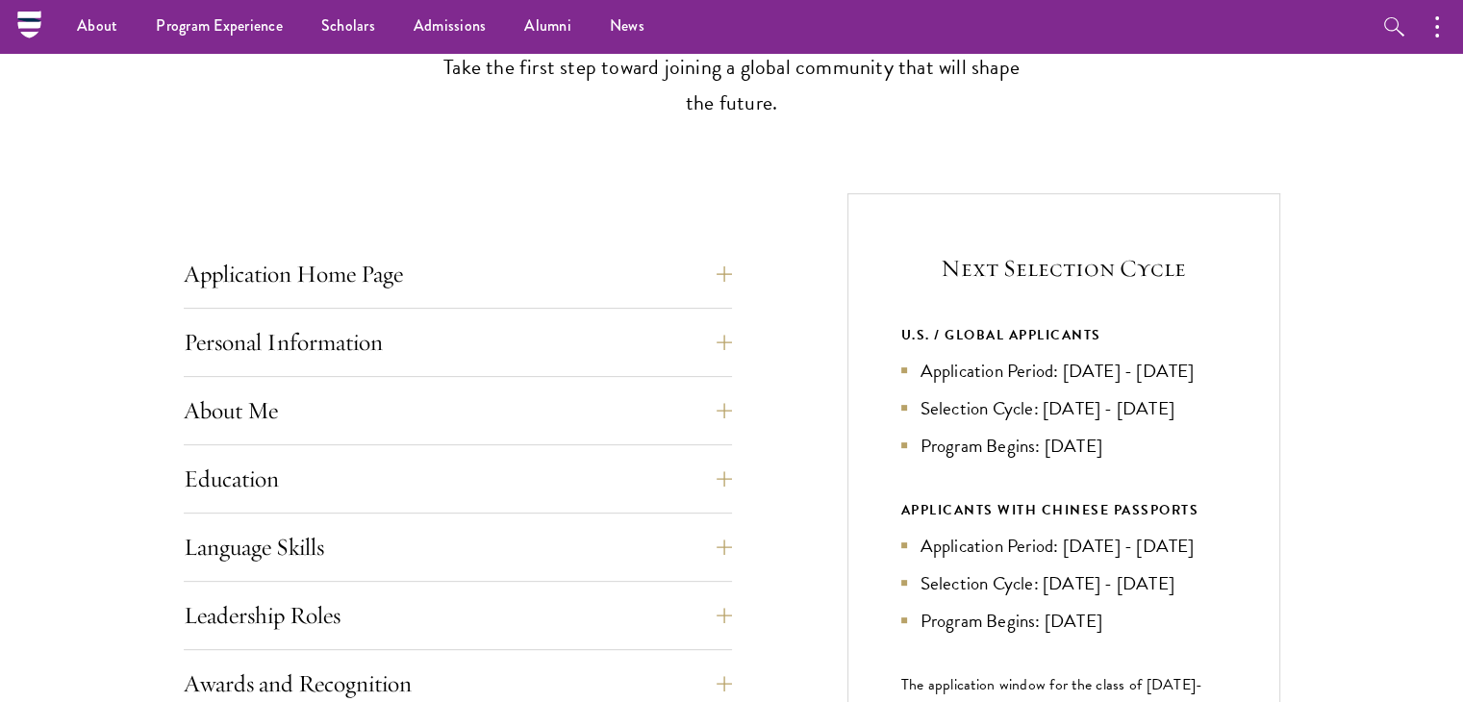
scroll to position [577, 0]
